Goal: Transaction & Acquisition: Purchase product/service

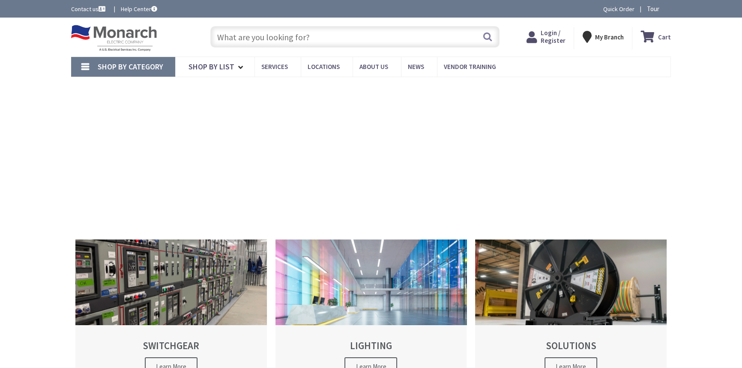
type input "[STREET_ADDRESS]"
click at [551, 40] on span "Login / Register" at bounding box center [552, 37] width 25 height 16
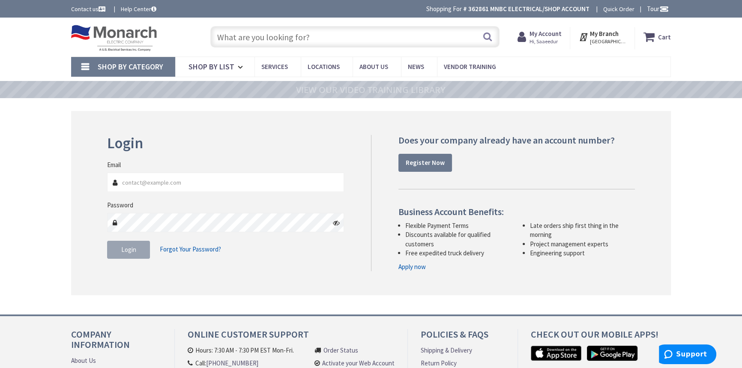
type input "[EMAIL_ADDRESS][DOMAIN_NAME]"
click at [358, 238] on div "Login Invalid login or password Email srahman@mnbcelectrical.com Password Login…" at bounding box center [236, 201] width 270 height 132
click at [360, 231] on div "Login Invalid login or password Email srahman@mnbcelectrical.com Password Login…" at bounding box center [236, 201] width 270 height 132
click at [220, 236] on fieldset "Email srahman@mnbcelectrical.com Password Login Forgot Your Password?" at bounding box center [225, 213] width 237 height 107
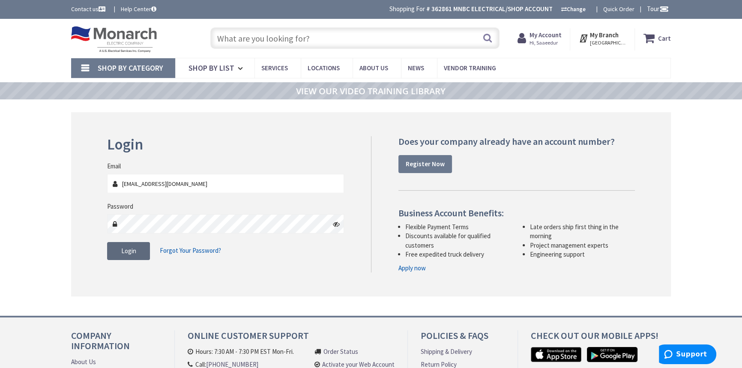
click at [141, 251] on button "Login" at bounding box center [128, 251] width 43 height 18
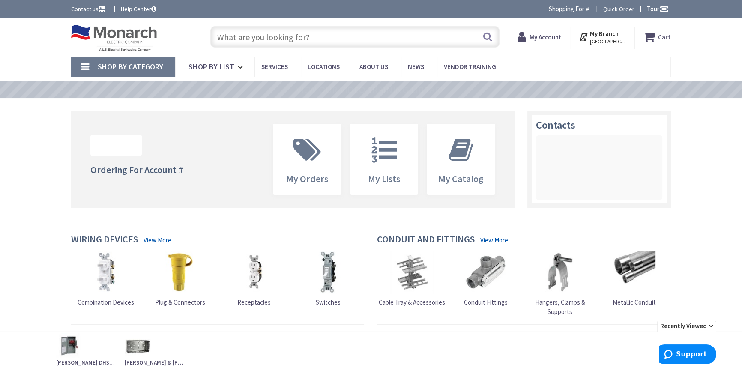
click at [322, 34] on input "text" at bounding box center [354, 36] width 289 height 21
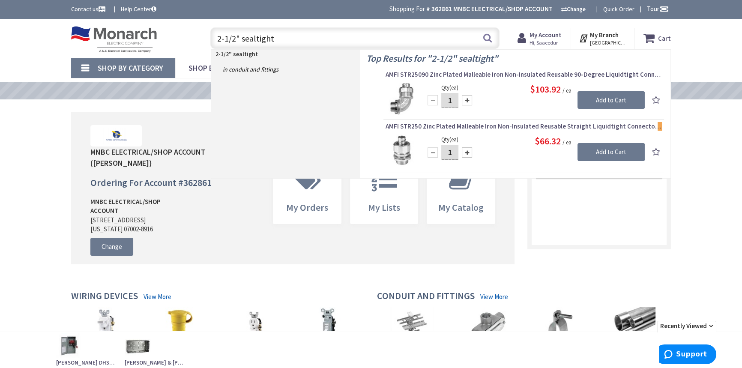
click at [282, 36] on input "2-1/2" sealtight" at bounding box center [354, 37] width 289 height 21
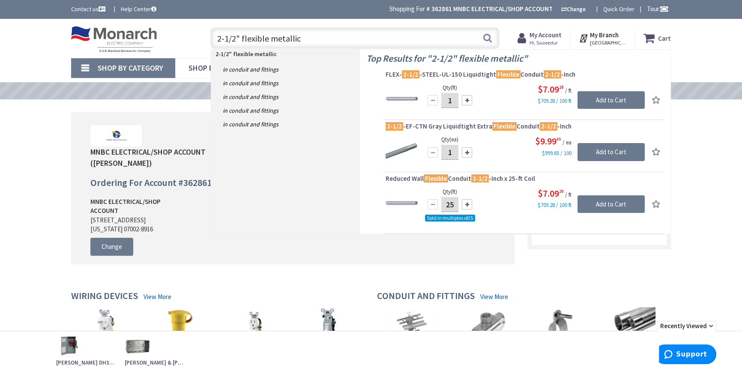
drag, startPoint x: 312, startPoint y: 34, endPoint x: 241, endPoint y: 39, distance: 71.3
click at [241, 39] on input "2-1/2" flexible metallic" at bounding box center [354, 37] width 289 height 21
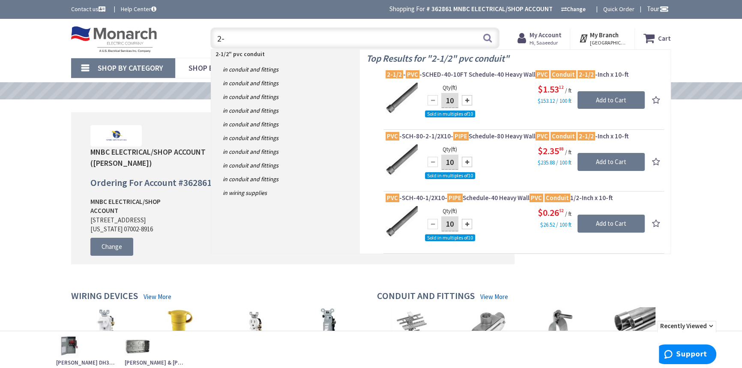
type input "2"
